Goal: Task Accomplishment & Management: Complete application form

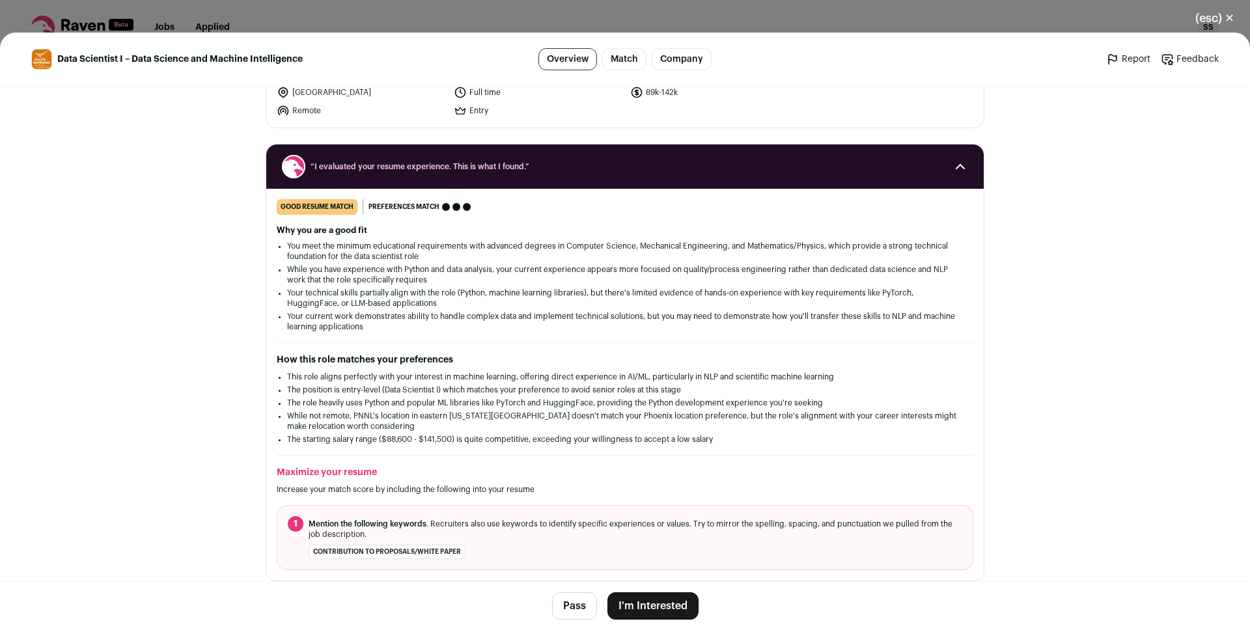
scroll to position [158, 0]
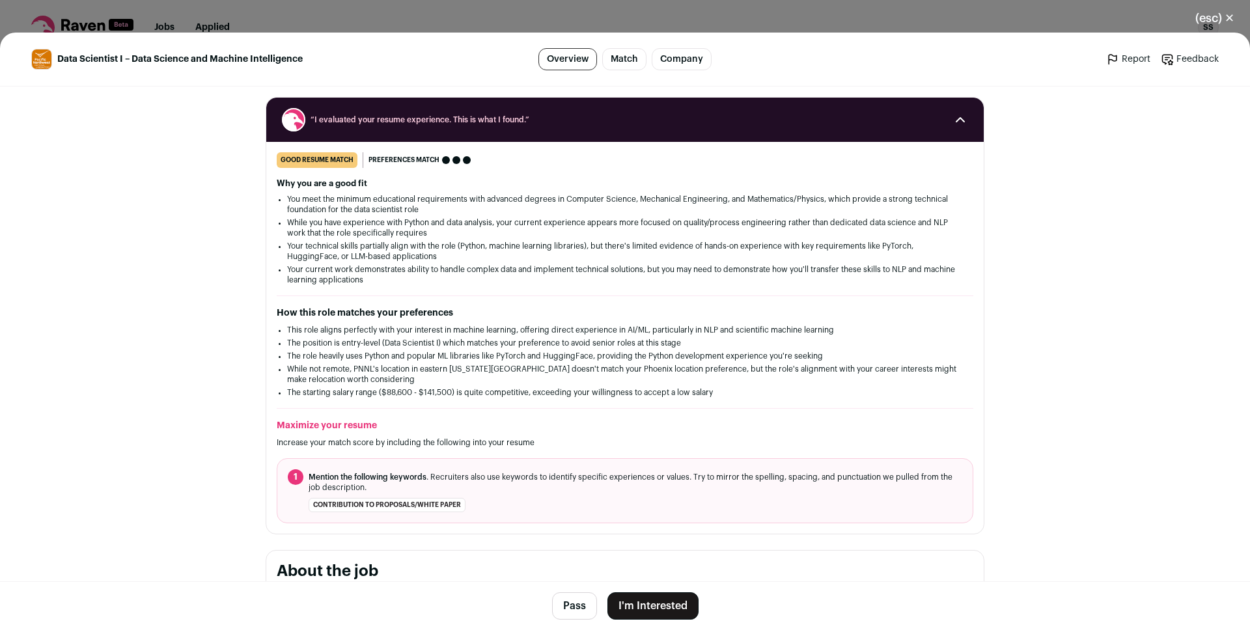
click at [659, 596] on button "I'm Interested" at bounding box center [652, 605] width 91 height 27
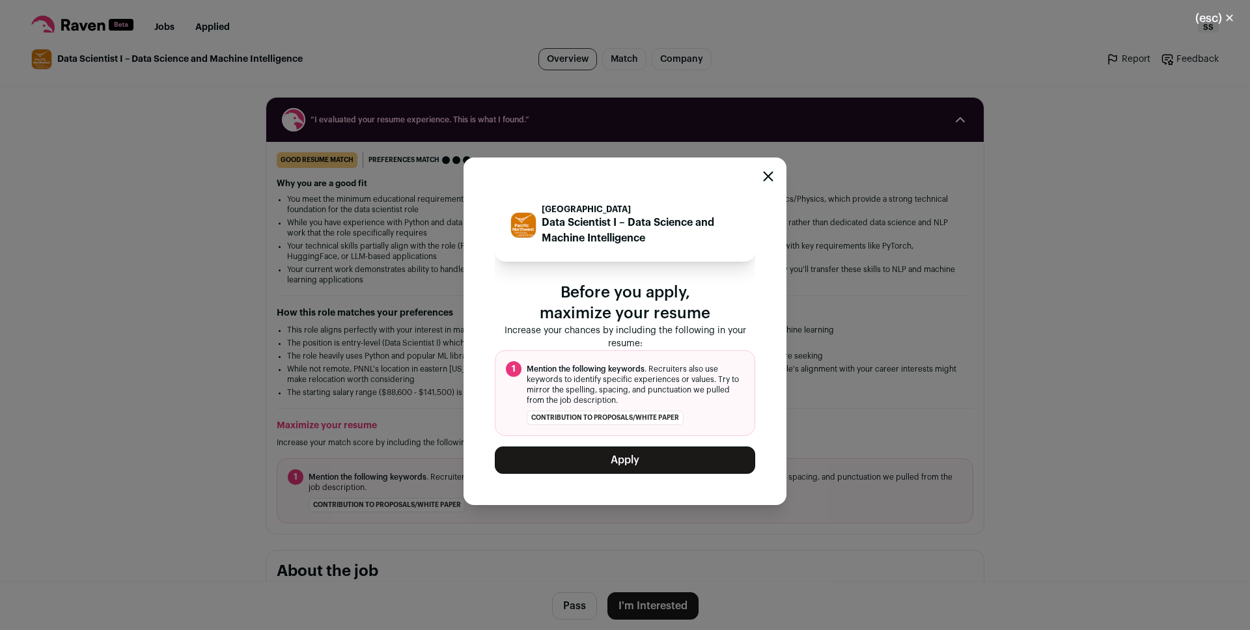
click at [616, 452] on button "Apply" at bounding box center [625, 460] width 260 height 27
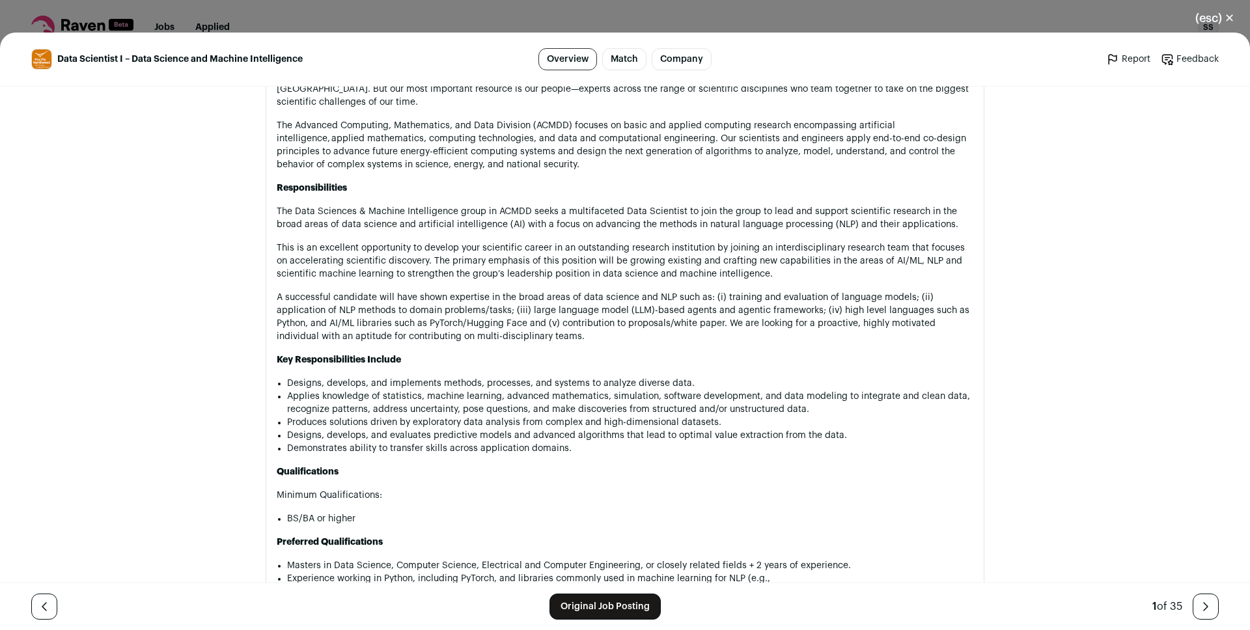
scroll to position [812, 0]
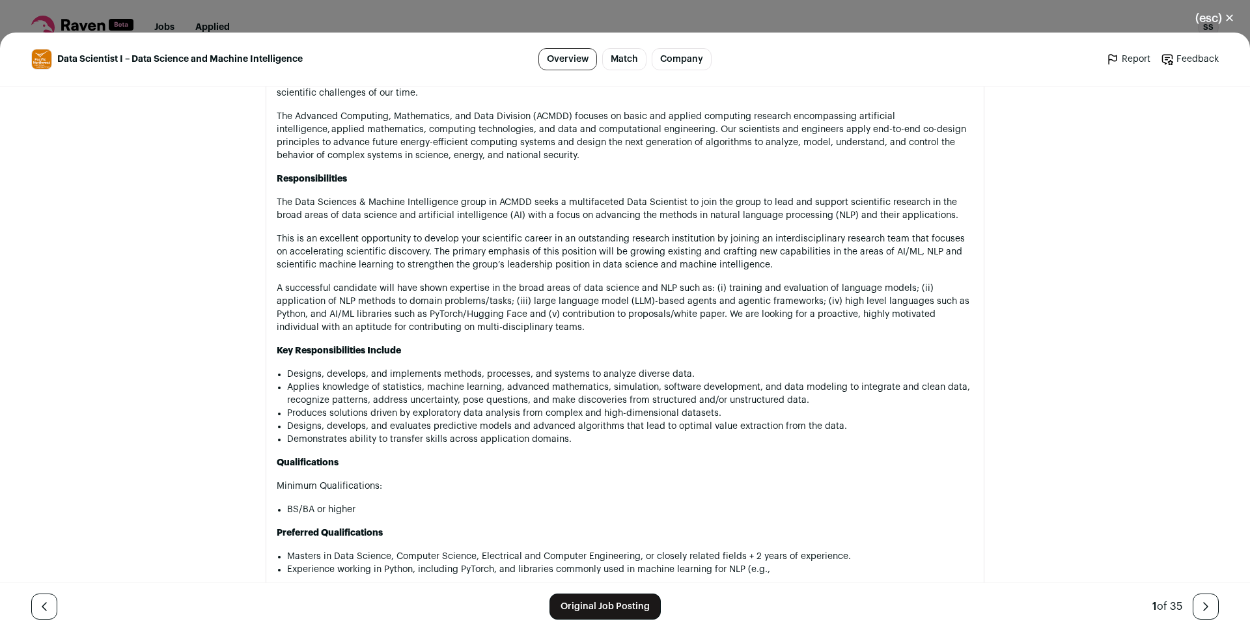
click at [586, 605] on link "Original Job Posting" at bounding box center [604, 607] width 111 height 26
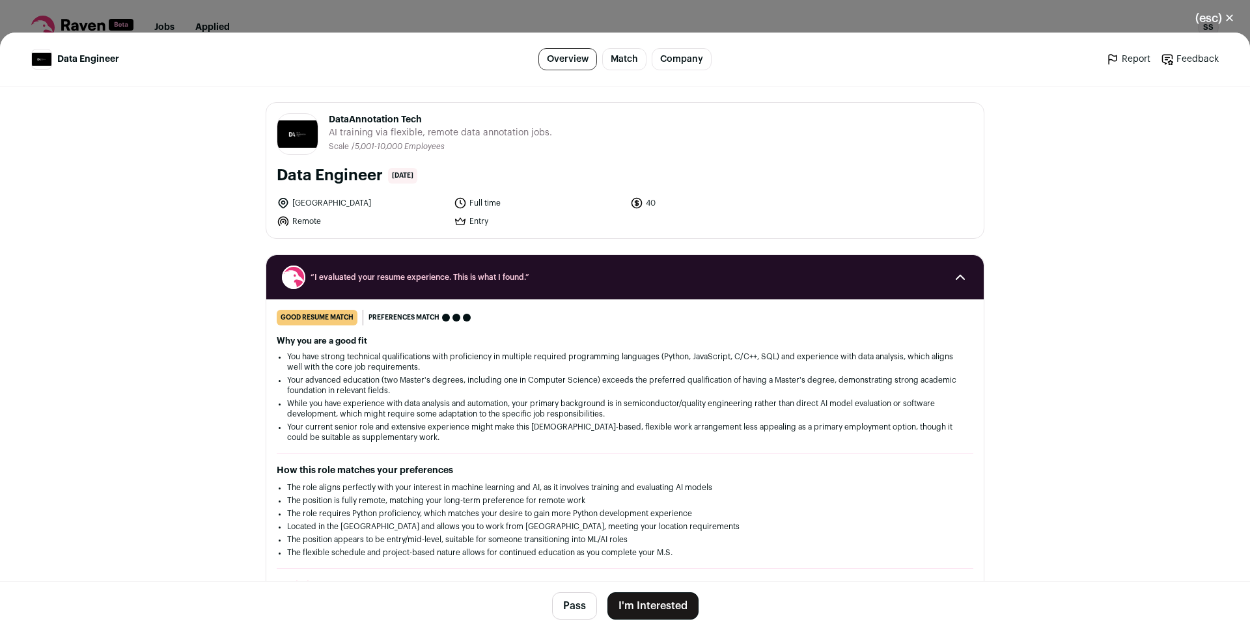
click at [650, 609] on button "I'm Interested" at bounding box center [652, 605] width 91 height 27
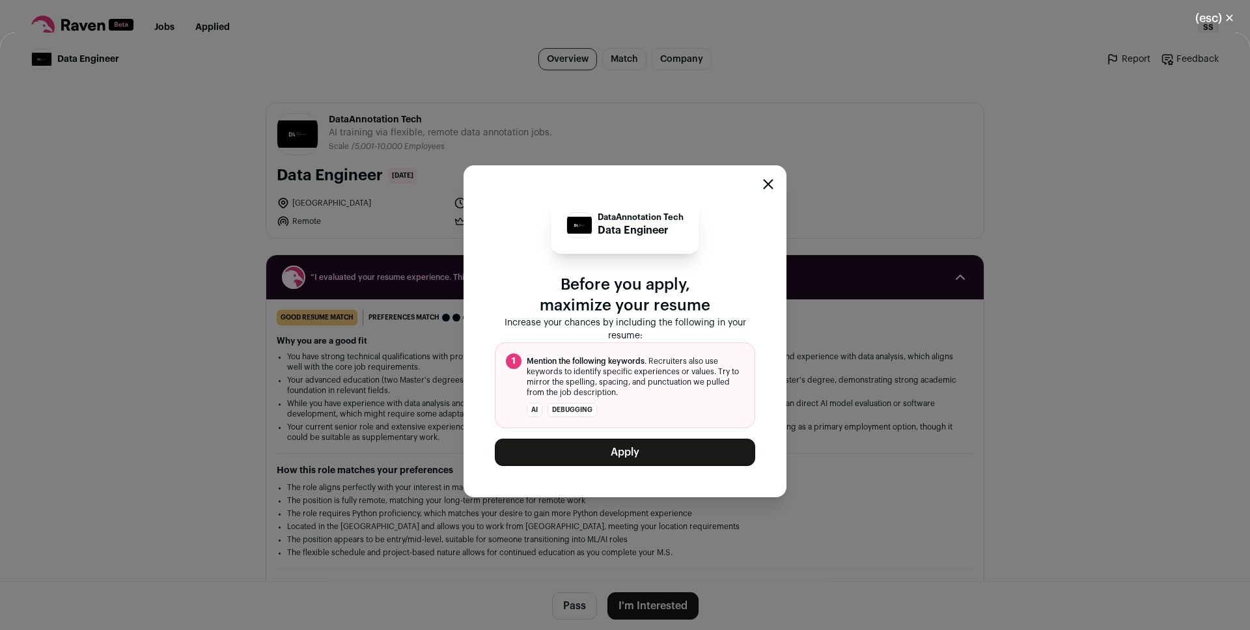
click at [631, 452] on button "Apply" at bounding box center [625, 452] width 260 height 27
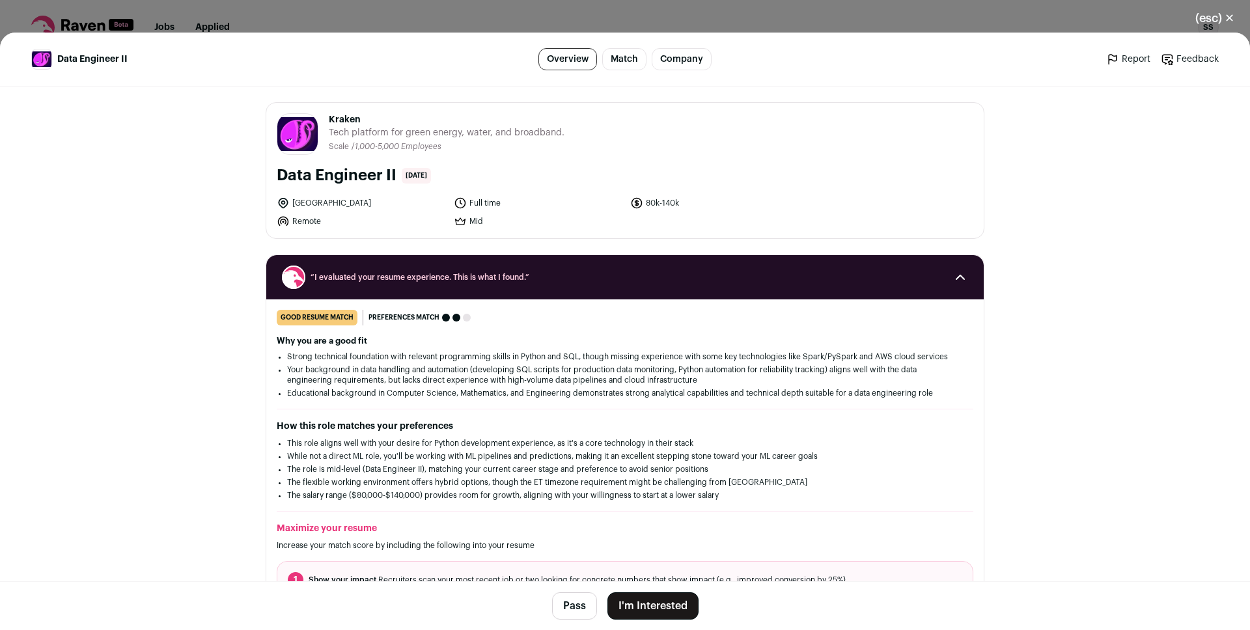
click at [661, 598] on button "I'm Interested" at bounding box center [652, 605] width 91 height 27
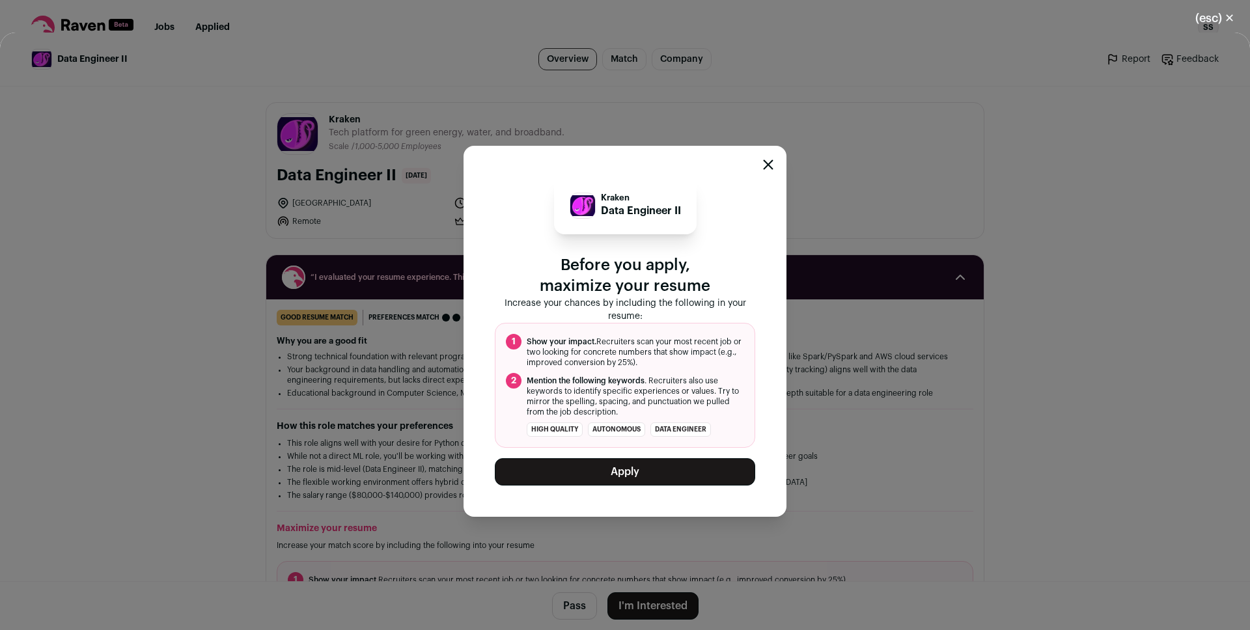
click at [626, 461] on button "Apply" at bounding box center [625, 471] width 260 height 27
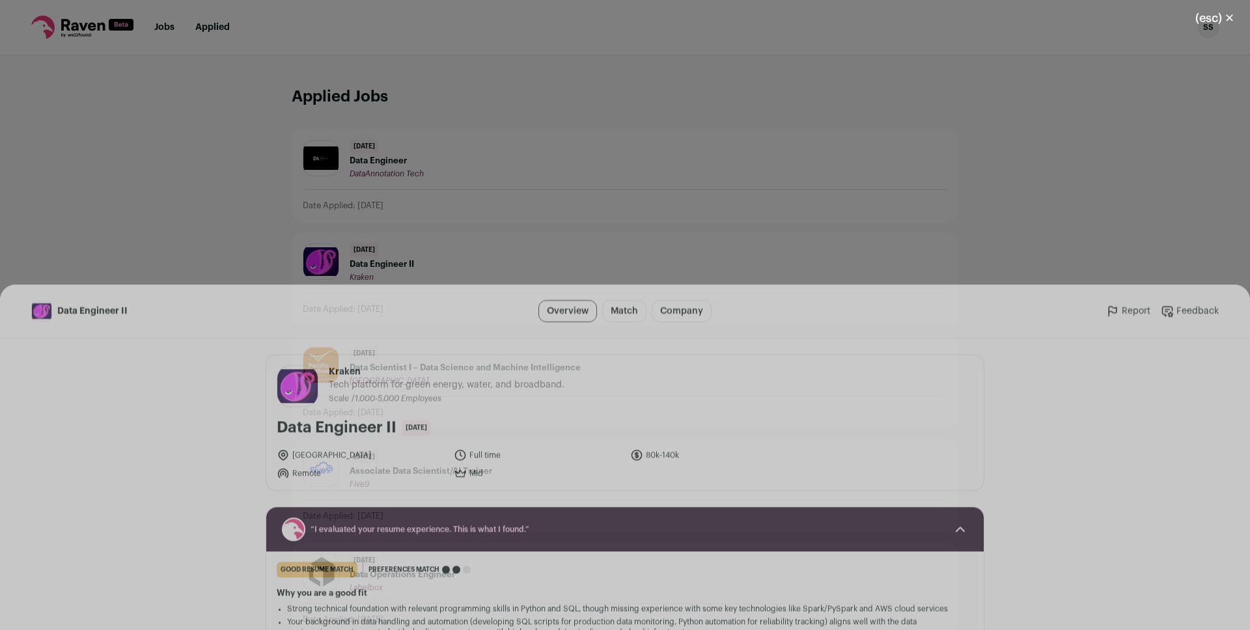
click at [1226, 20] on button "(esc) ✕" at bounding box center [1214, 18] width 70 height 29
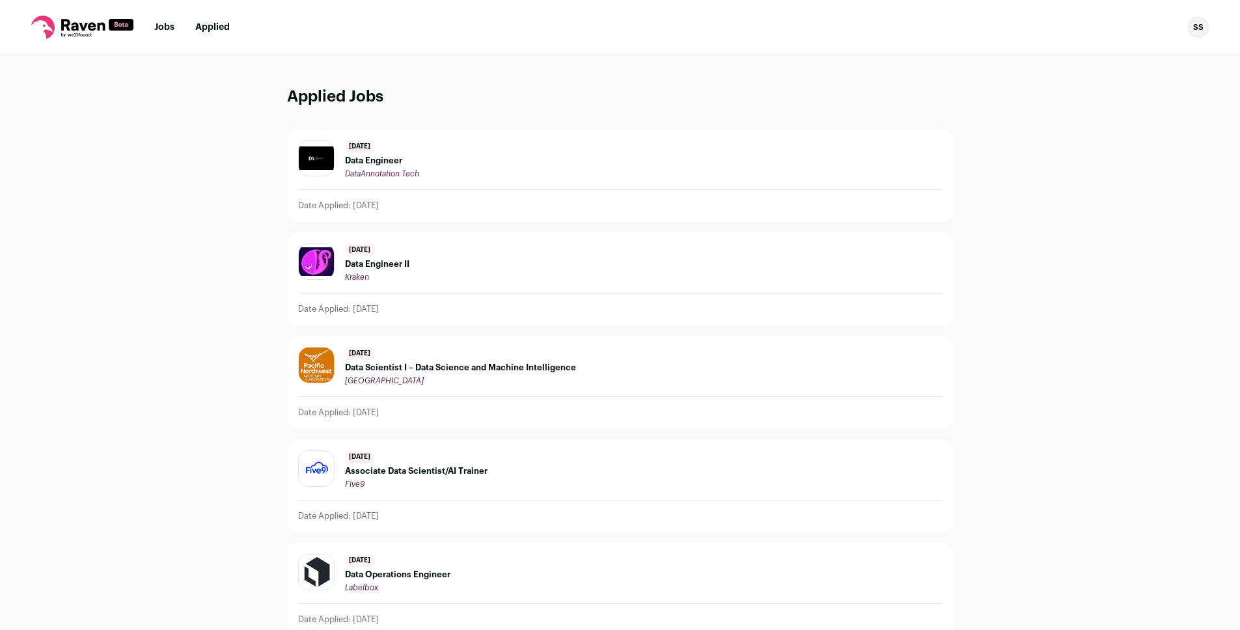
drag, startPoint x: 53, startPoint y: 25, endPoint x: 87, endPoint y: 27, distance: 33.3
click at [55, 26] on icon at bounding box center [82, 27] width 102 height 23
click at [159, 26] on link "Jobs" at bounding box center [164, 27] width 20 height 9
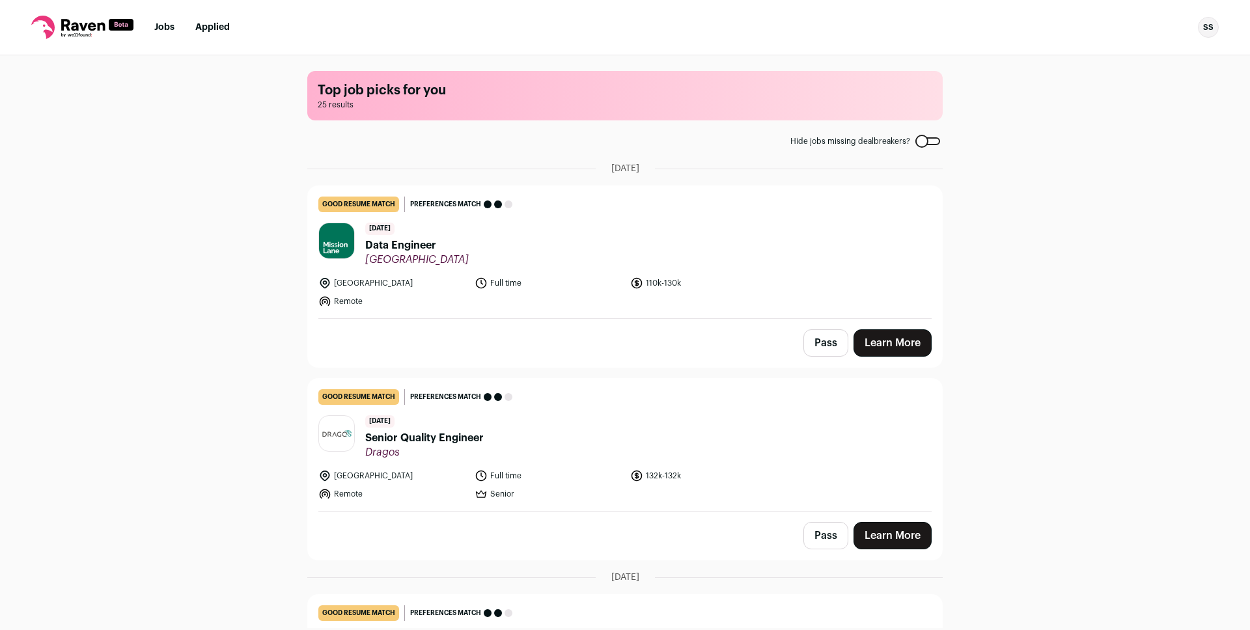
click at [876, 340] on link "Learn More" at bounding box center [892, 342] width 78 height 27
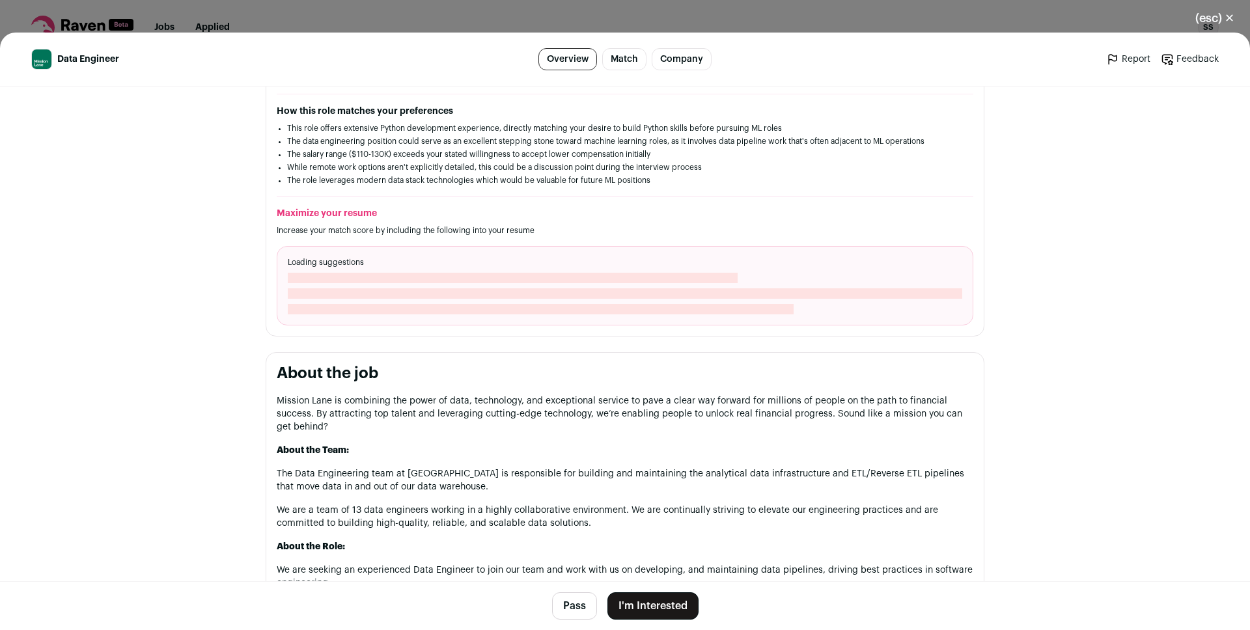
scroll to position [366, 0]
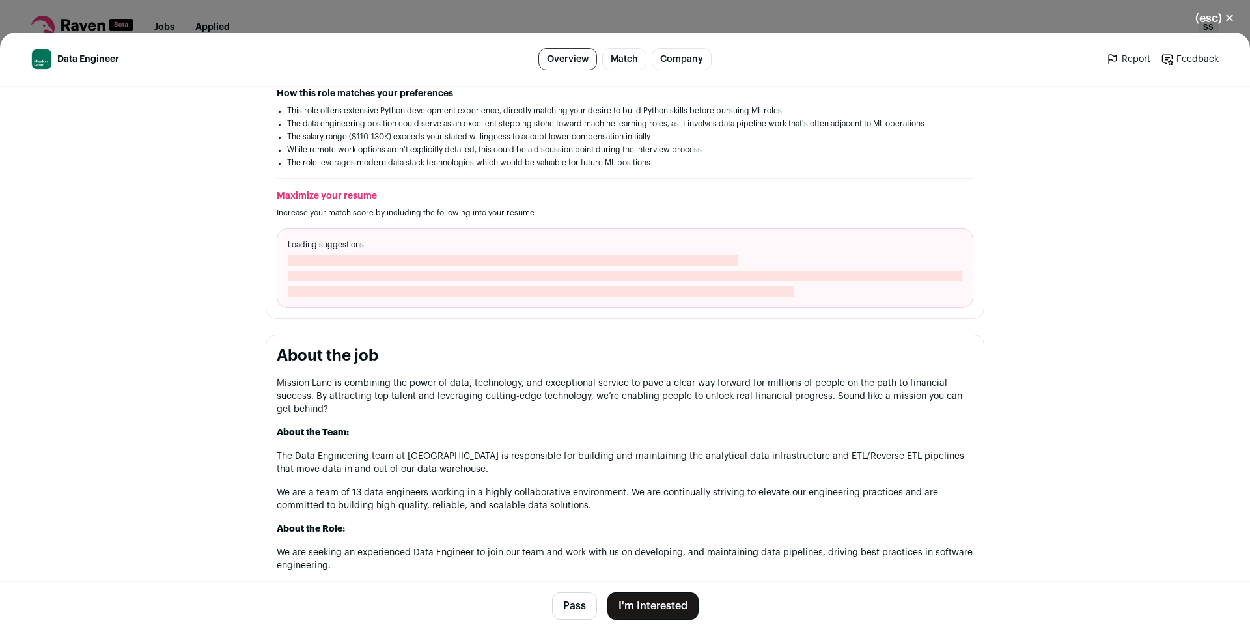
click at [644, 602] on button "I'm Interested" at bounding box center [652, 605] width 91 height 27
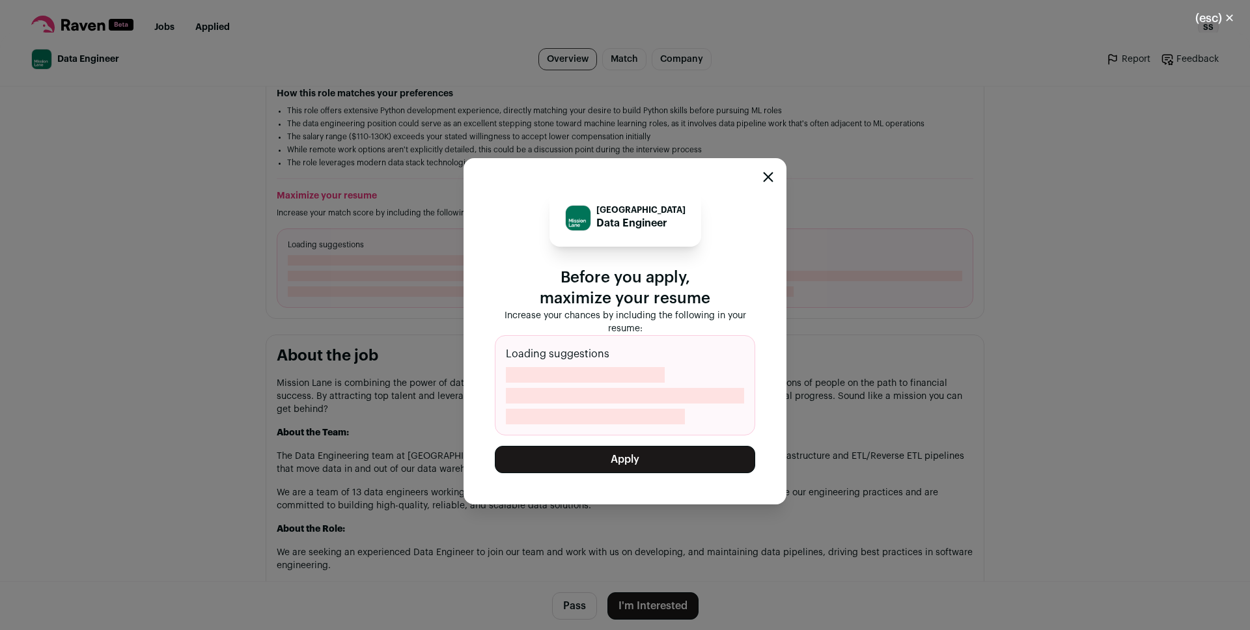
click at [661, 455] on button "Apply" at bounding box center [625, 459] width 260 height 27
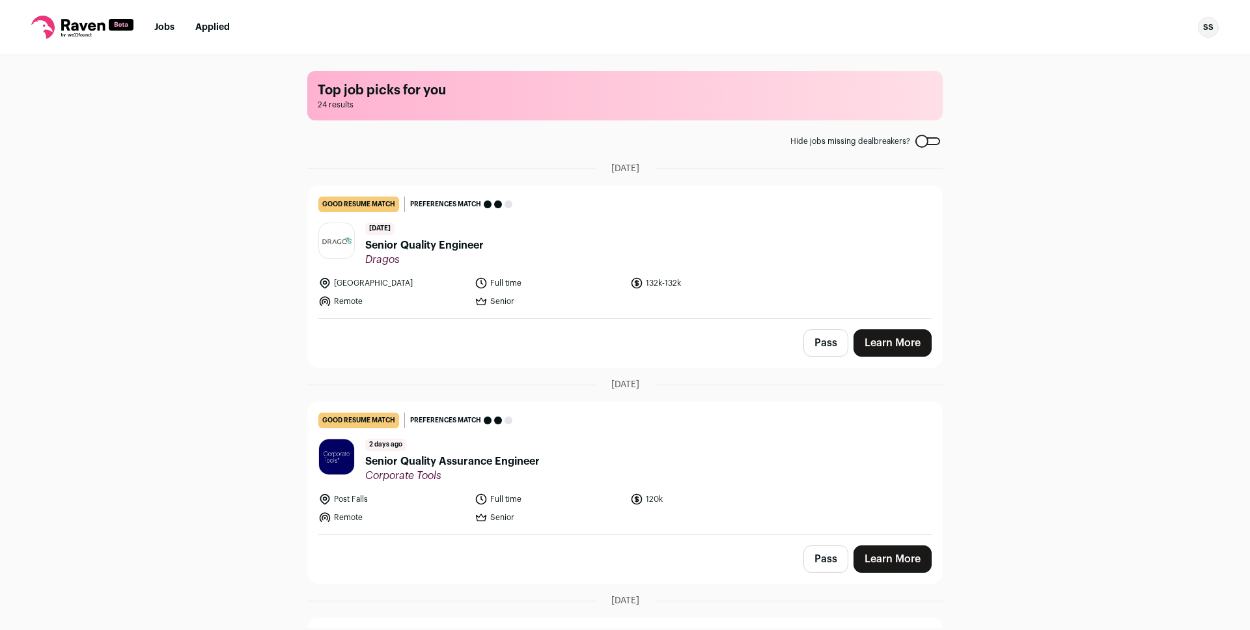
click at [159, 25] on link "Jobs" at bounding box center [164, 27] width 20 height 9
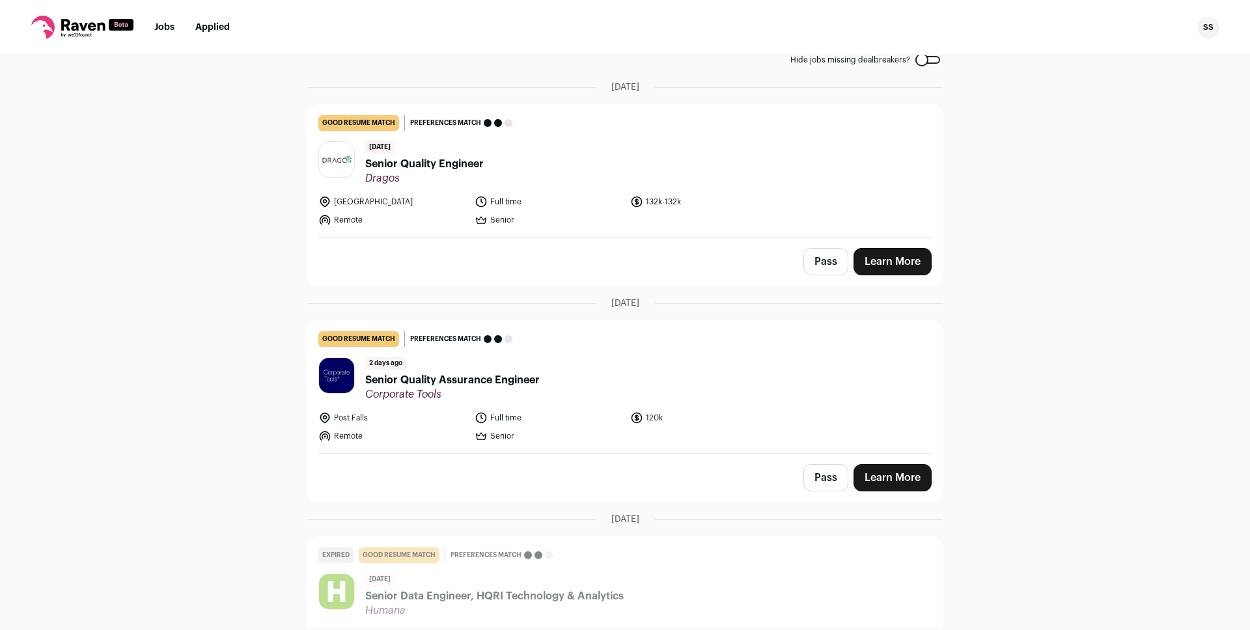
scroll to position [82, 0]
click at [880, 263] on link "Learn More" at bounding box center [892, 260] width 78 height 27
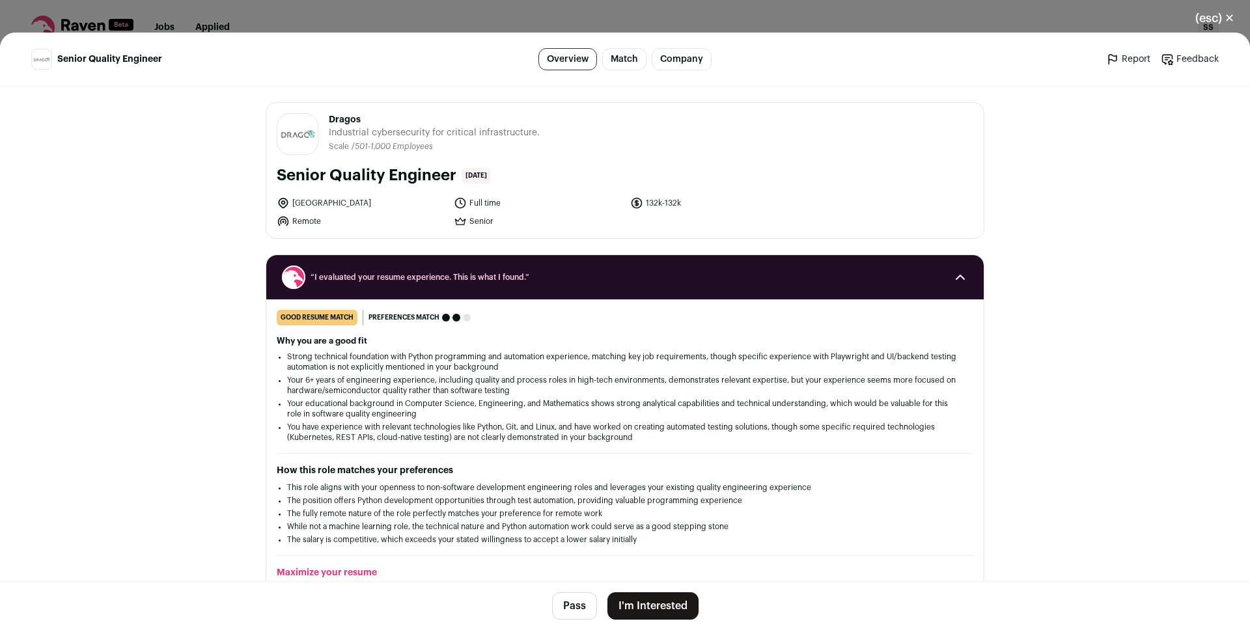
scroll to position [247, 0]
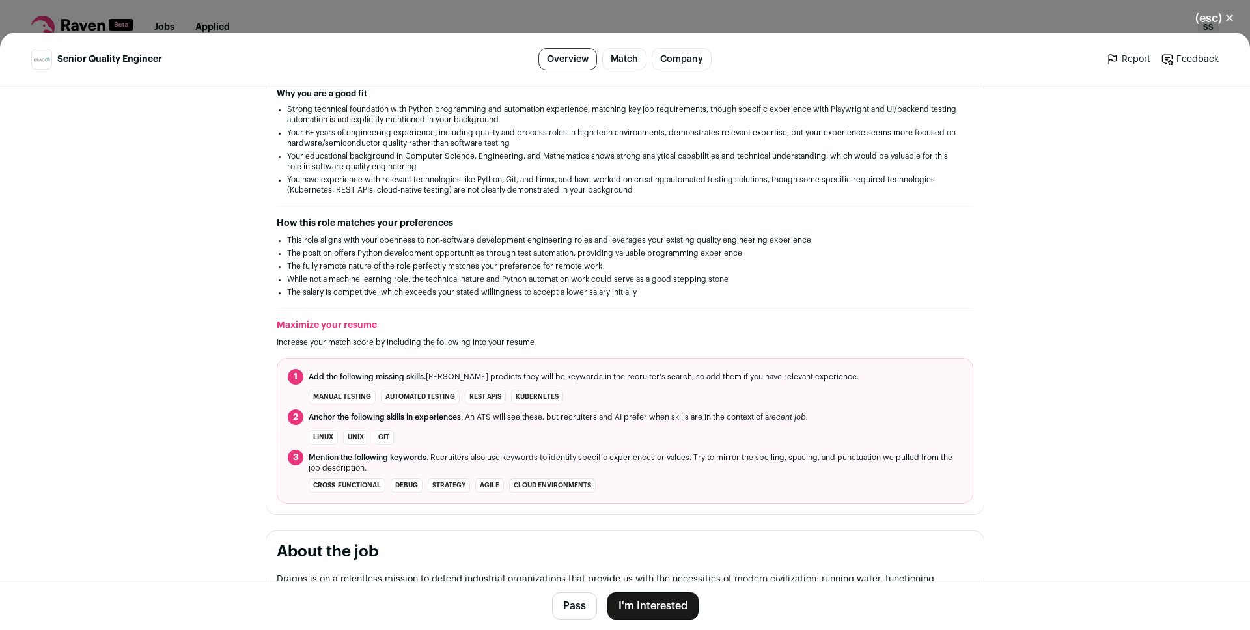
click at [635, 606] on button "I'm Interested" at bounding box center [652, 605] width 91 height 27
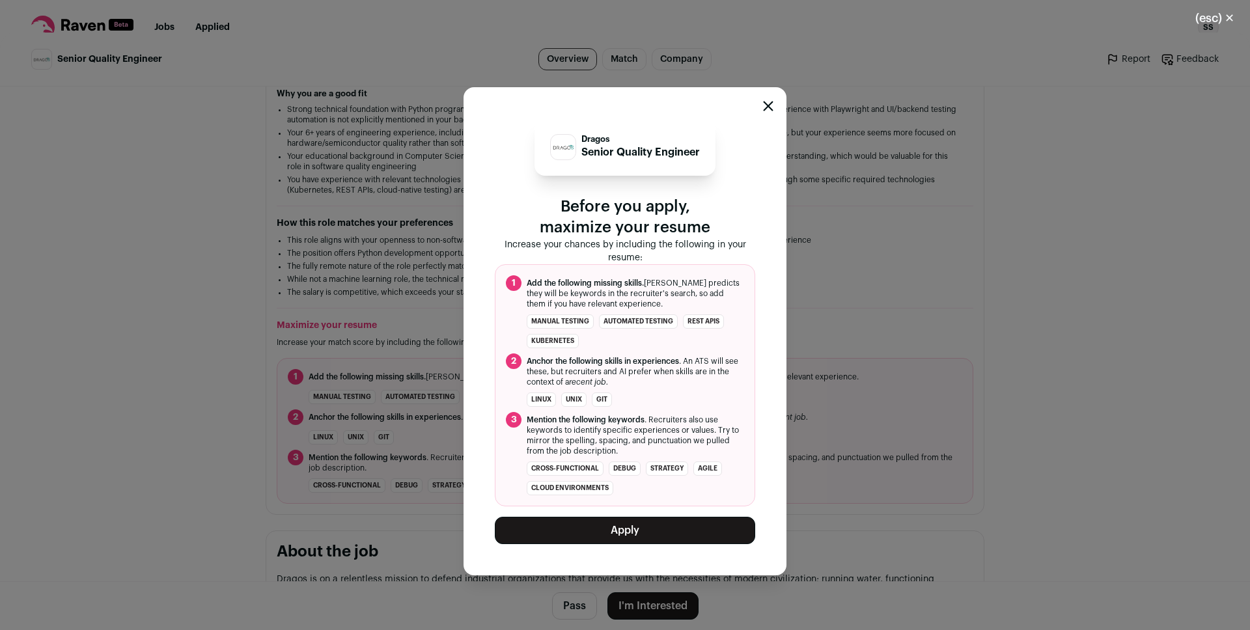
click at [635, 527] on button "Apply" at bounding box center [625, 530] width 260 height 27
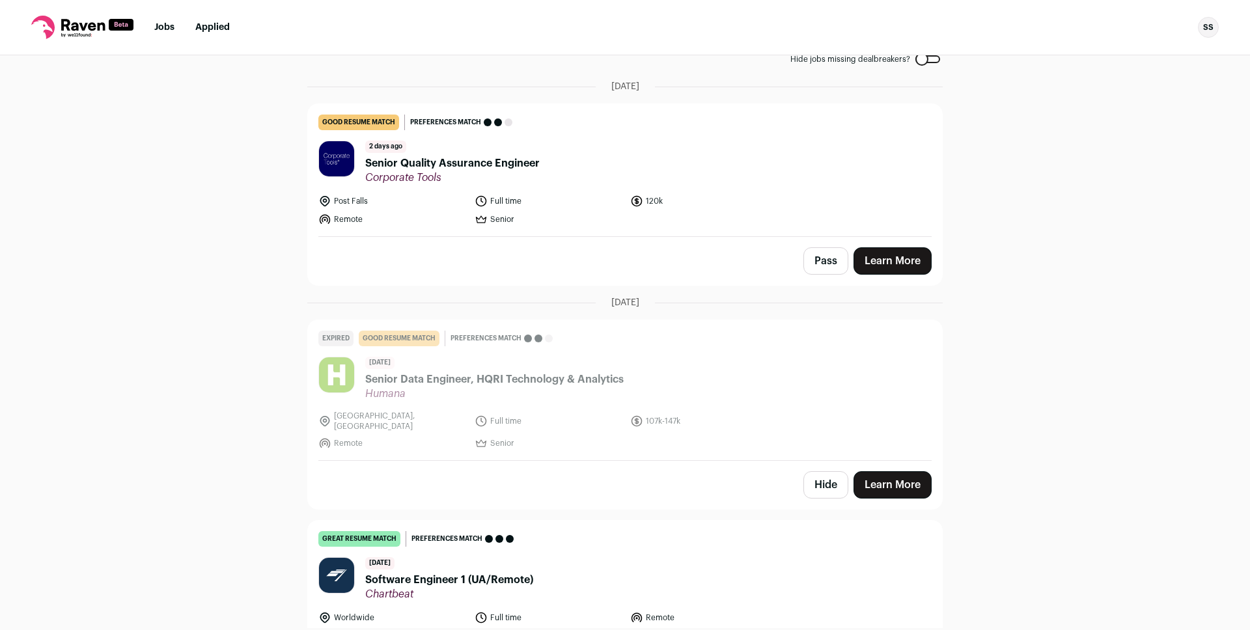
click at [823, 264] on button "Pass" at bounding box center [825, 260] width 45 height 27
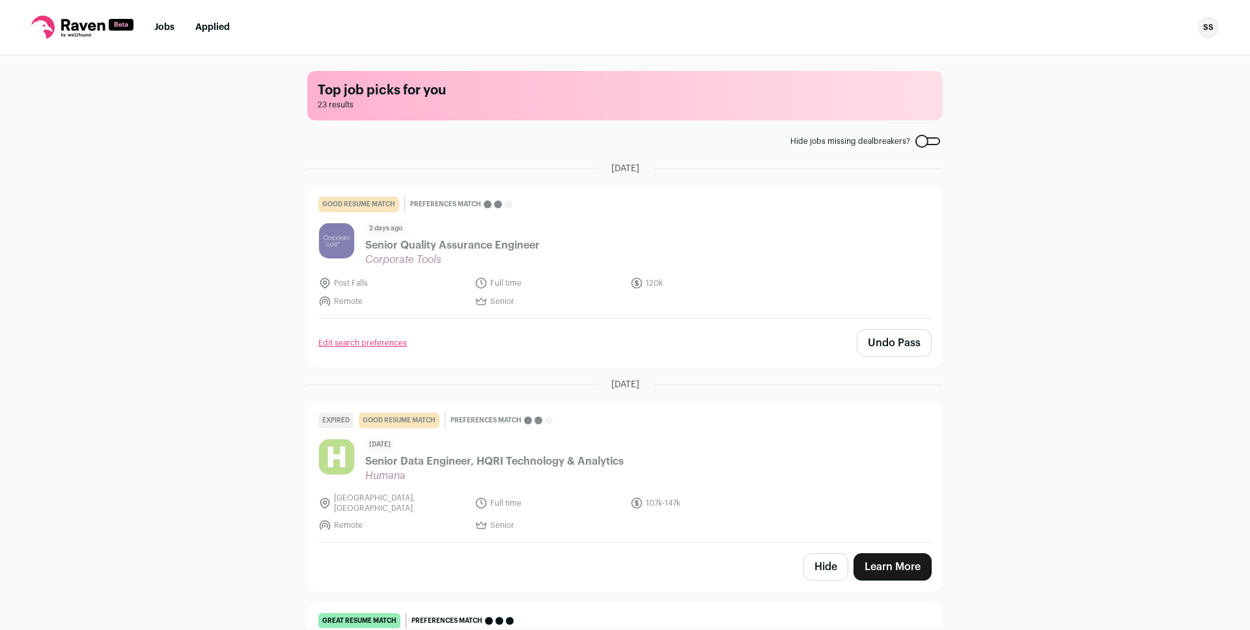
scroll to position [409, 0]
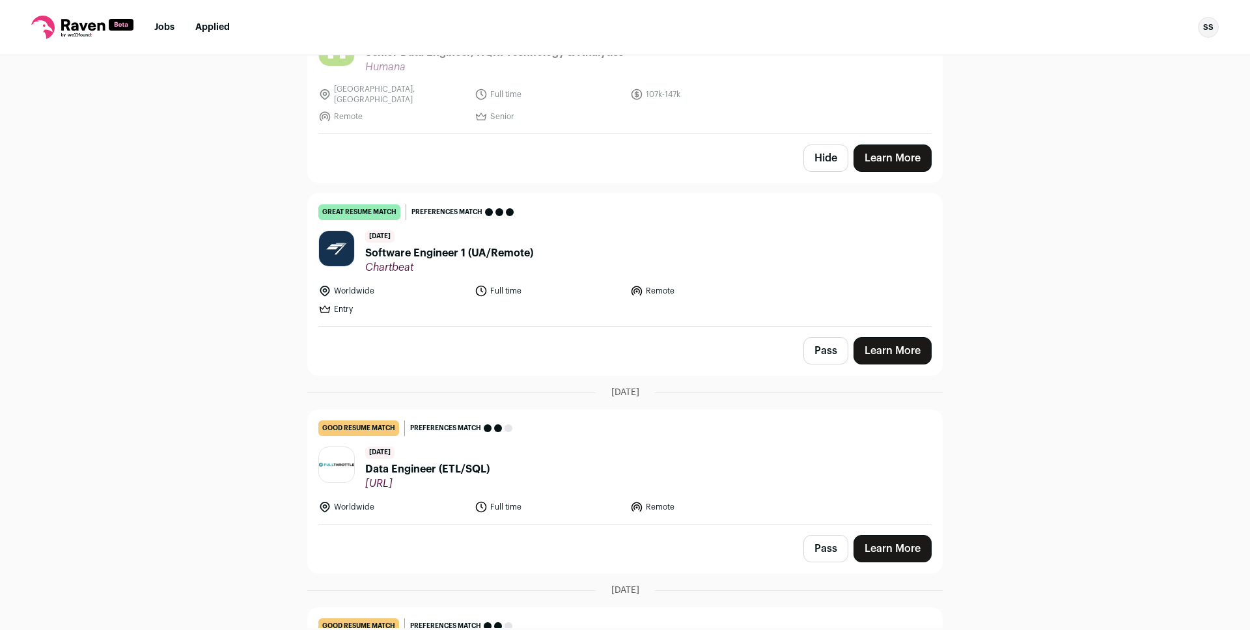
click at [883, 344] on link "Learn More" at bounding box center [892, 350] width 78 height 27
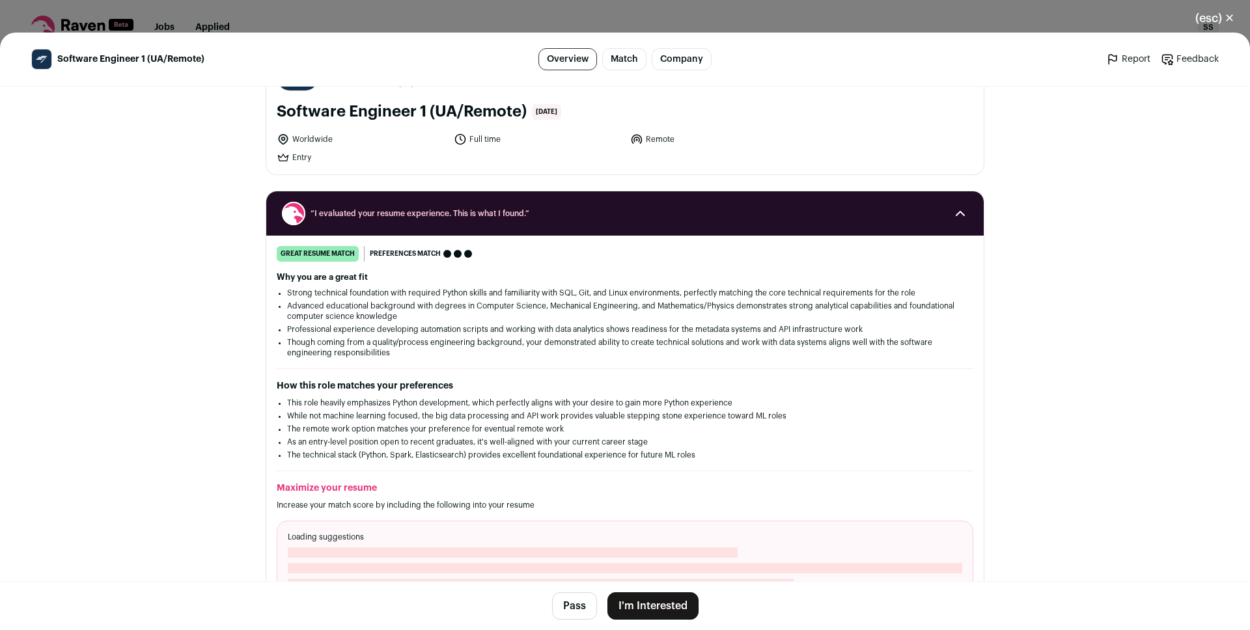
scroll to position [191, 0]
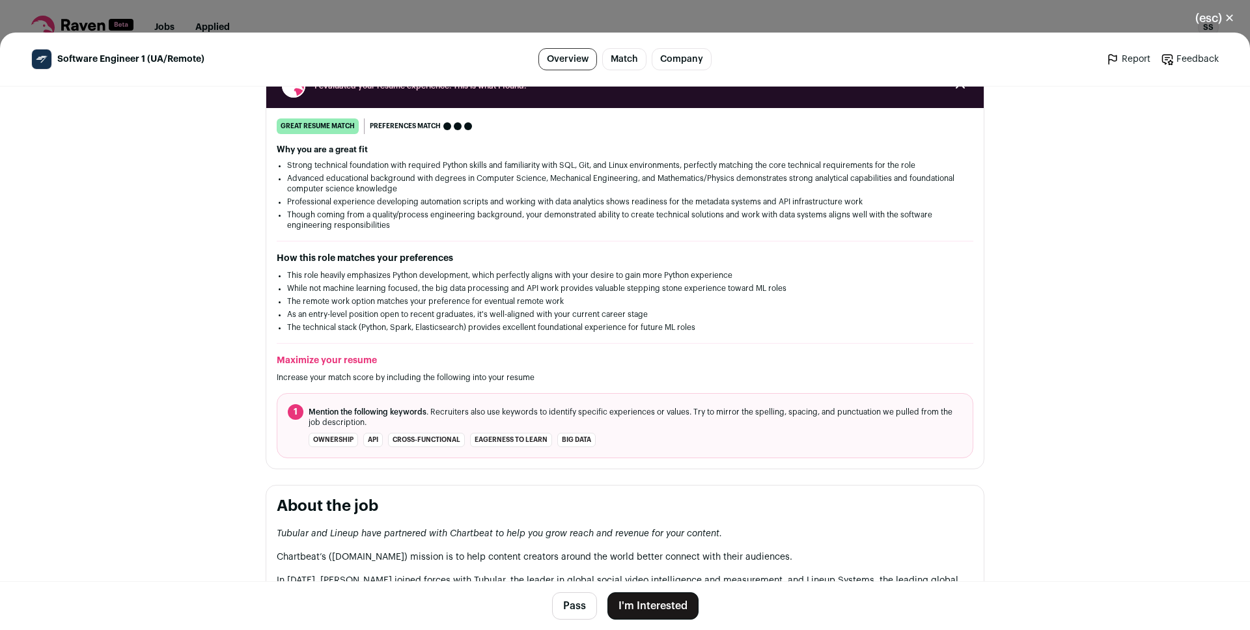
click at [637, 610] on button "I'm Interested" at bounding box center [652, 605] width 91 height 27
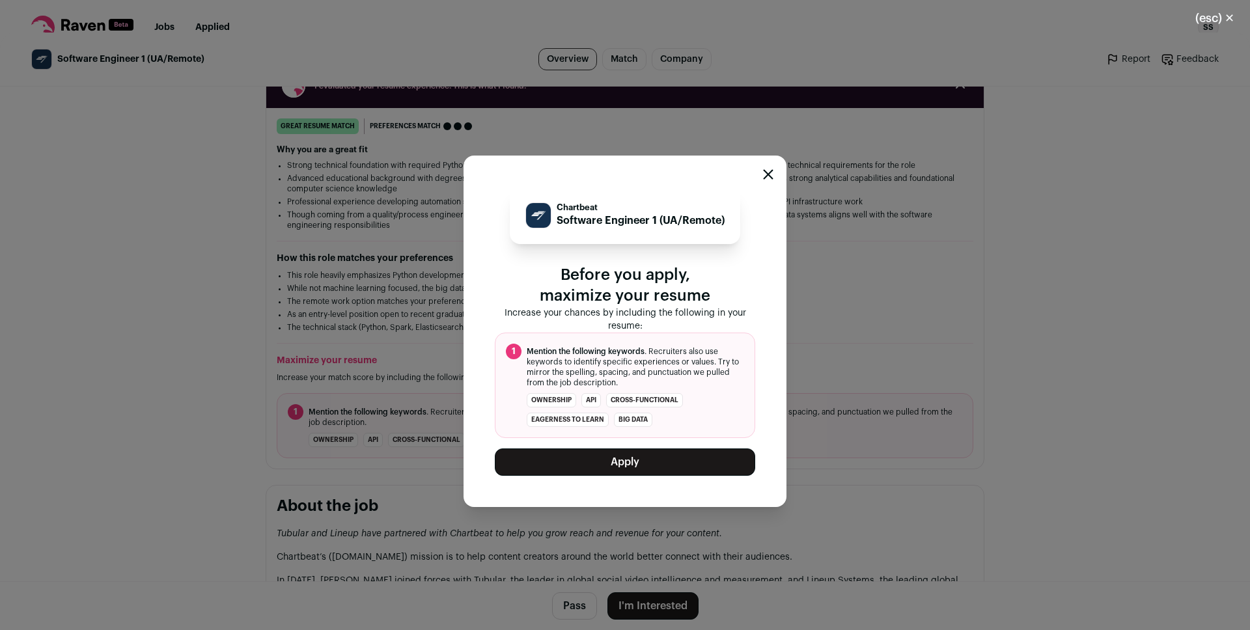
click at [617, 461] on button "Apply" at bounding box center [625, 461] width 260 height 27
